Goal: Navigation & Orientation: Find specific page/section

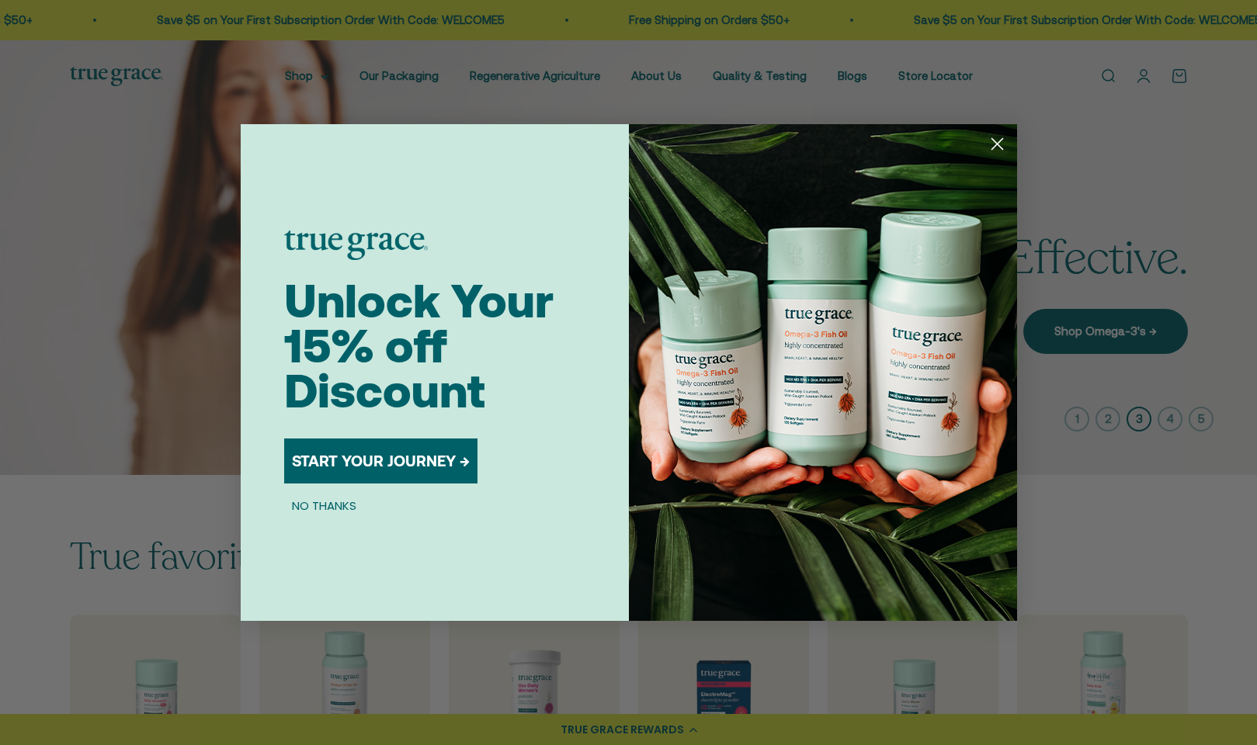
click at [1004, 138] on circle "Close dialog" at bounding box center [996, 144] width 26 height 26
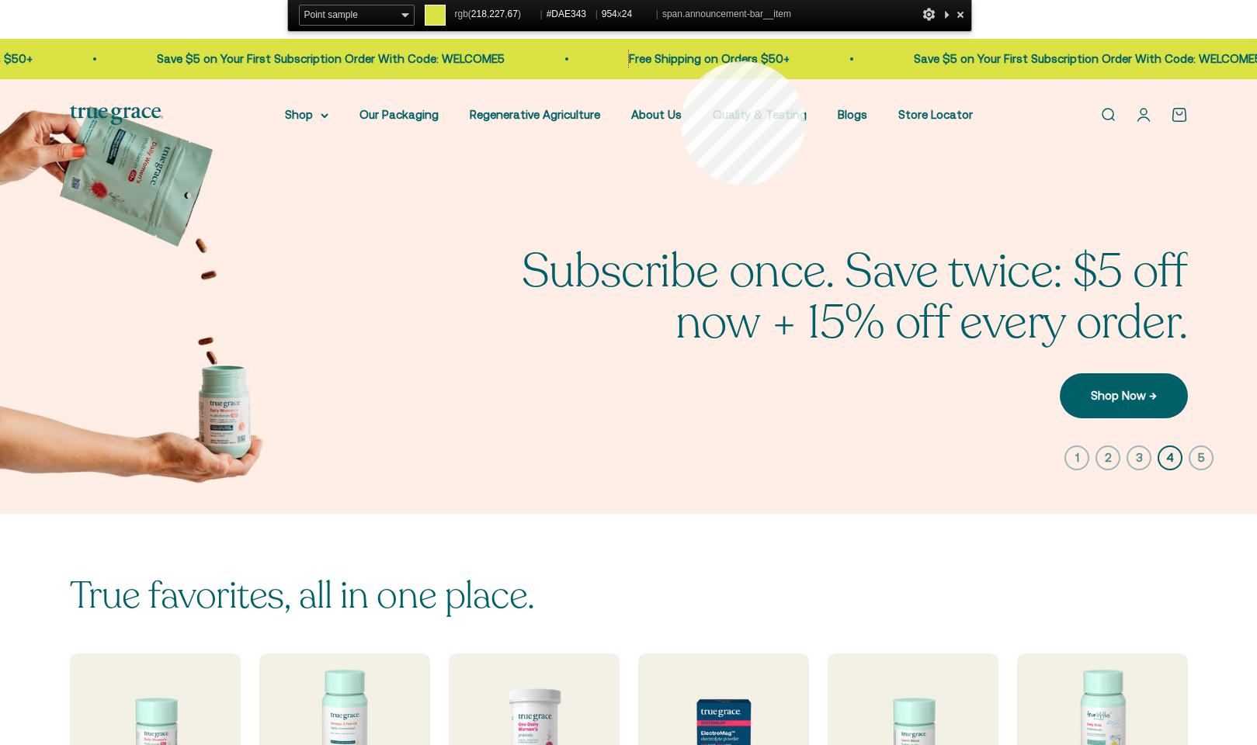
click at [681, 61] on span "Free Shipping on Orders $50+ Save $5 on Your First Subscription Order With Code…" at bounding box center [994, 59] width 757 height 19
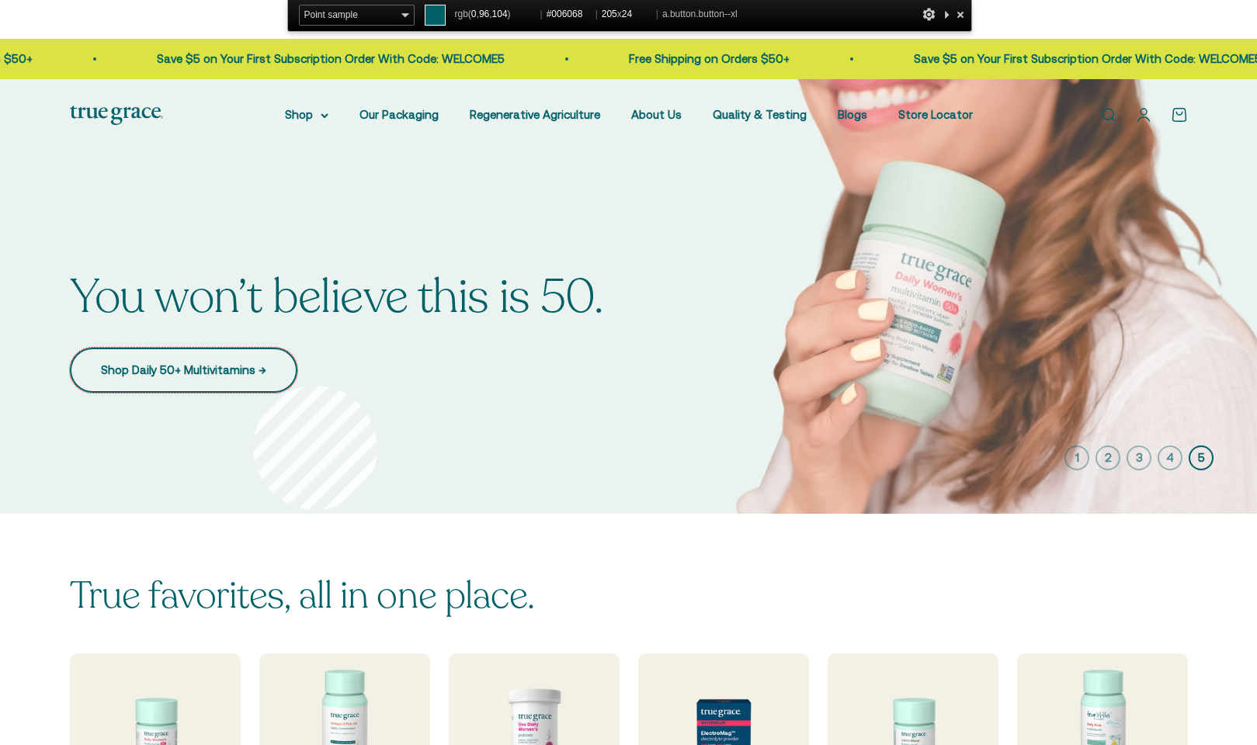
click at [253, 386] on link "Shop Daily 50+ Multivitamins →" at bounding box center [183, 370] width 227 height 45
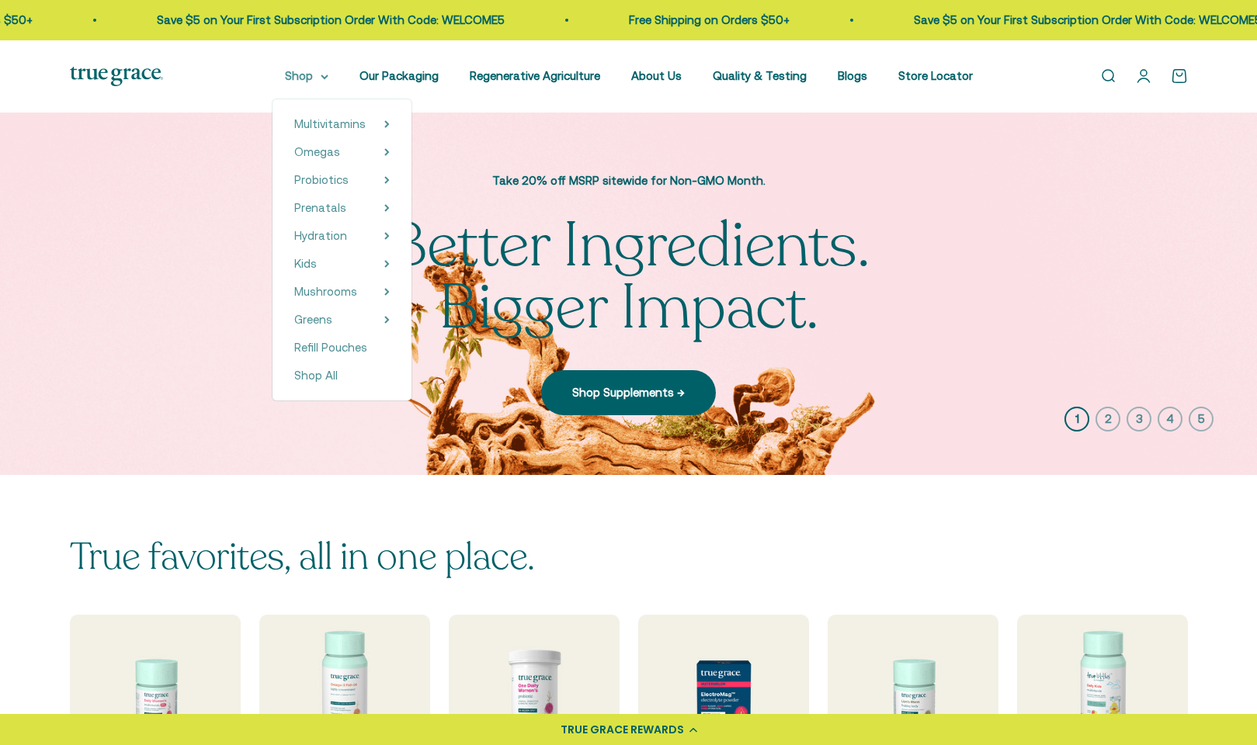
click at [313, 70] on summary "Shop" at bounding box center [306, 76] width 43 height 19
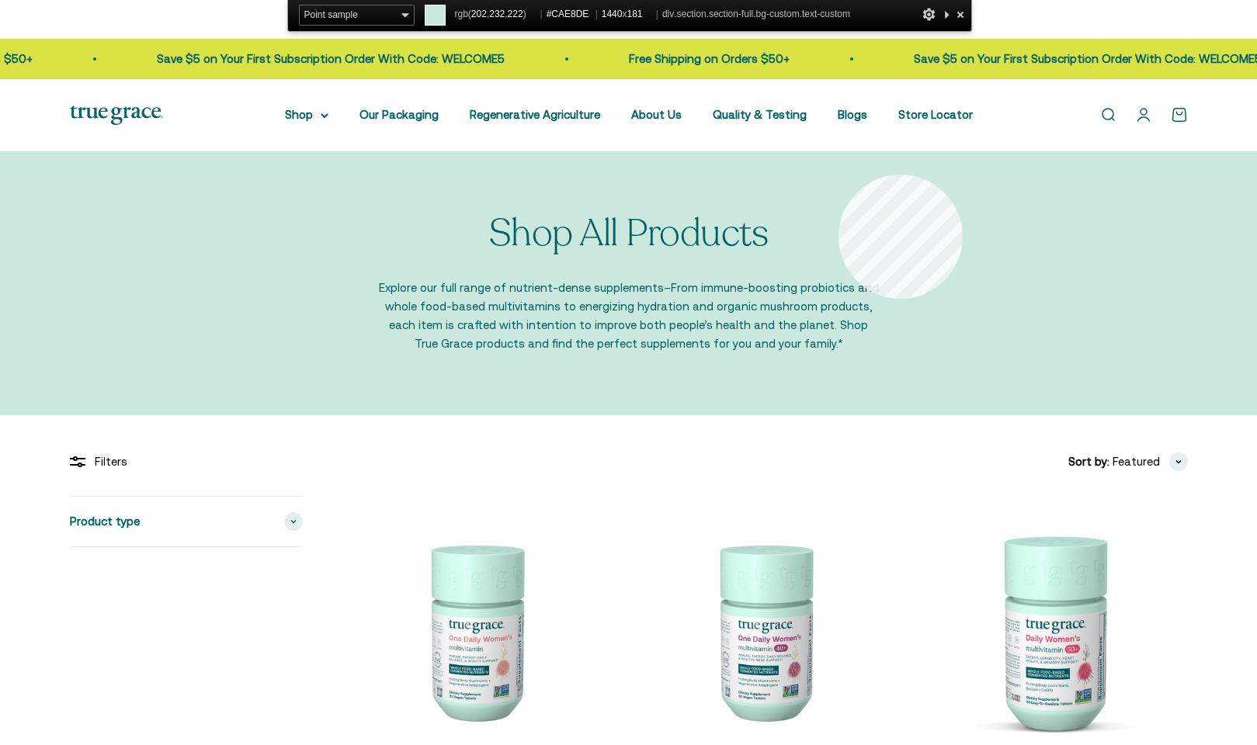
click at [838, 173] on div "Shop All Products Explore our full range of nutrient-dense supplements–From imm…" at bounding box center [628, 283] width 1257 height 265
